Goal: Task Accomplishment & Management: Use online tool/utility

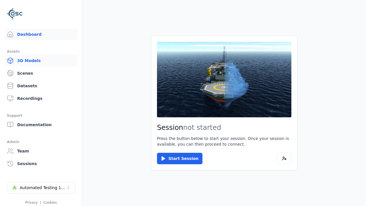
click at [41, 61] on link "3D Models" at bounding box center [41, 60] width 73 height 11
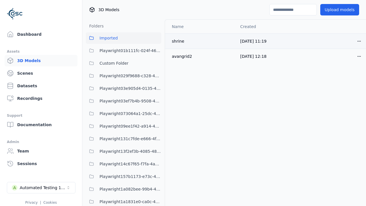
click at [359, 41] on html "Support Dashboard Assets 3D Models Scenes Datasets Recordings Support Documenta…" at bounding box center [183, 103] width 366 height 206
click at [346, 72] on div "Move" at bounding box center [346, 72] width 34 height 9
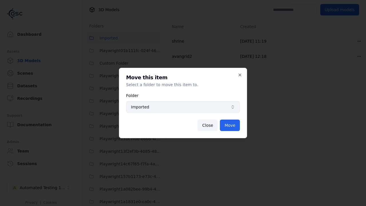
click at [183, 107] on span "Imported" at bounding box center [179, 107] width 97 height 6
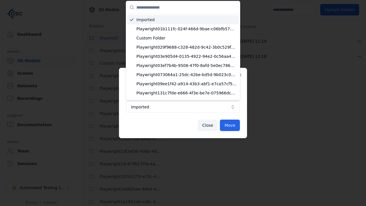
click at [186, 38] on span "Custom Folder" at bounding box center [186, 38] width 100 height 6
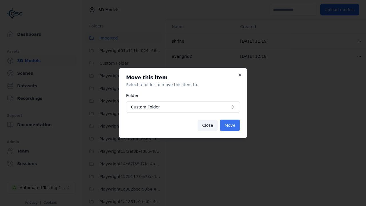
click at [230, 125] on button "Move" at bounding box center [230, 124] width 20 height 11
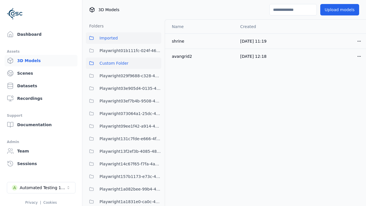
click at [123, 63] on span "Custom Folder" at bounding box center [113, 63] width 29 height 7
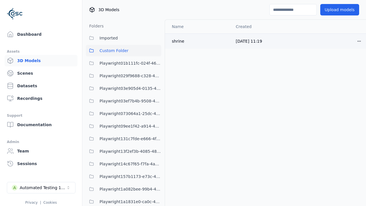
click at [123, 51] on span "Custom Folder" at bounding box center [113, 50] width 29 height 7
click at [359, 41] on html "Support Dashboard Assets 3D Models Scenes Datasets Recordings Support Documenta…" at bounding box center [183, 103] width 366 height 206
